Goal: Register for event/course

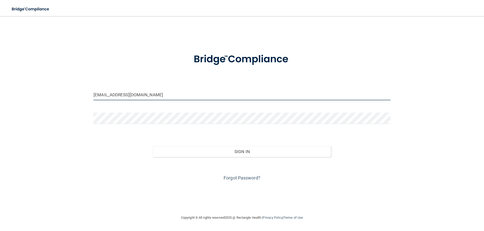
click at [187, 98] on input "[EMAIL_ADDRESS][DOMAIN_NAME]" at bounding box center [241, 94] width 297 height 11
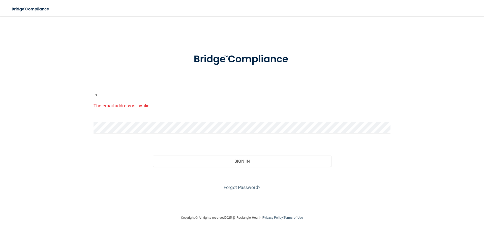
type input "i"
type input "[EMAIL_ADDRESS][DOMAIN_NAME]"
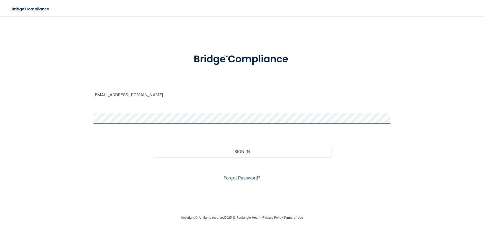
click at [42, 114] on div "[EMAIL_ADDRESS][DOMAIN_NAME] Invalid email/password. You don't have permission …" at bounding box center [241, 115] width 463 height 189
click at [153, 146] on button "Sign In" at bounding box center [242, 151] width 178 height 11
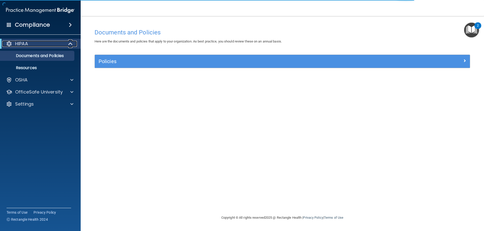
click at [70, 44] on span at bounding box center [71, 44] width 4 height 6
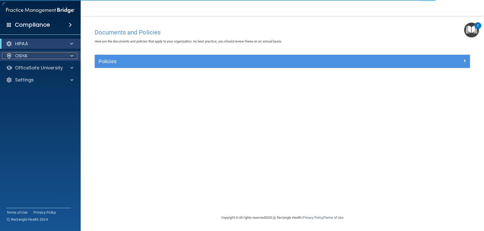
click at [70, 54] on div at bounding box center [71, 56] width 13 height 6
click at [72, 56] on span at bounding box center [71, 56] width 3 height 6
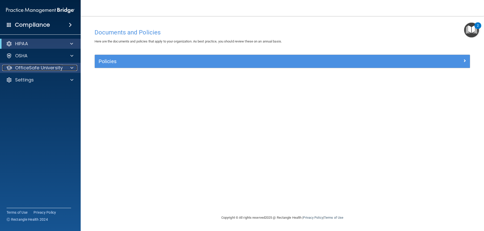
click at [71, 65] on span at bounding box center [71, 68] width 3 height 6
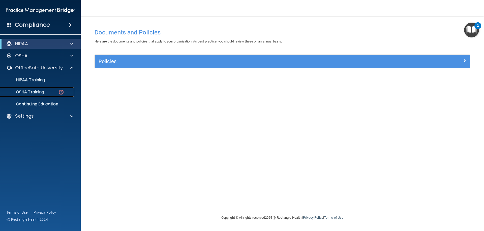
click at [53, 90] on div "OSHA Training" at bounding box center [37, 92] width 69 height 5
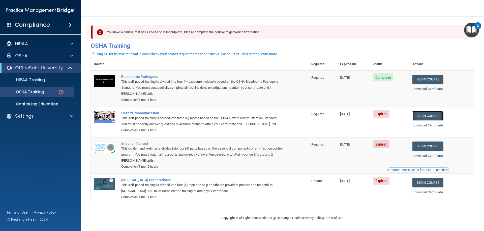
click at [430, 117] on link "Begin Course" at bounding box center [427, 115] width 31 height 9
